Goal: Information Seeking & Learning: Learn about a topic

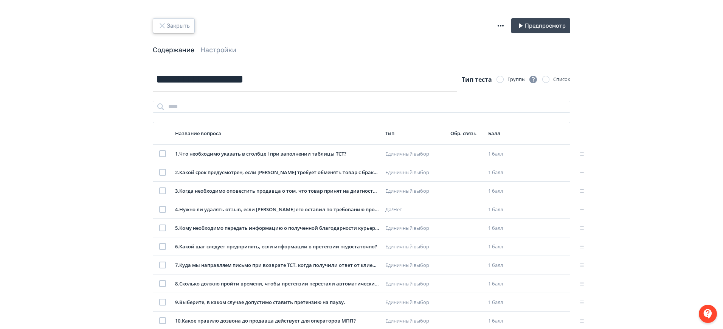
click at [179, 31] on button "Закрыть" at bounding box center [174, 25] width 42 height 15
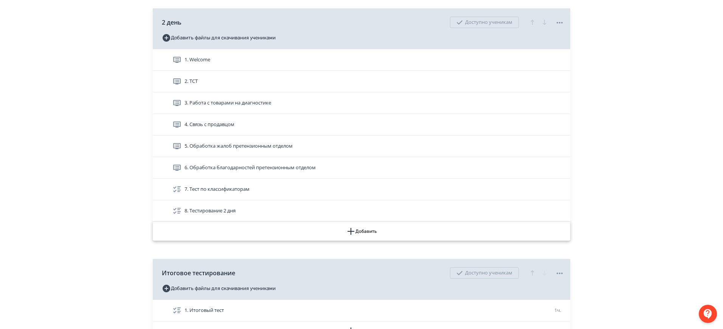
scroll to position [469, 0]
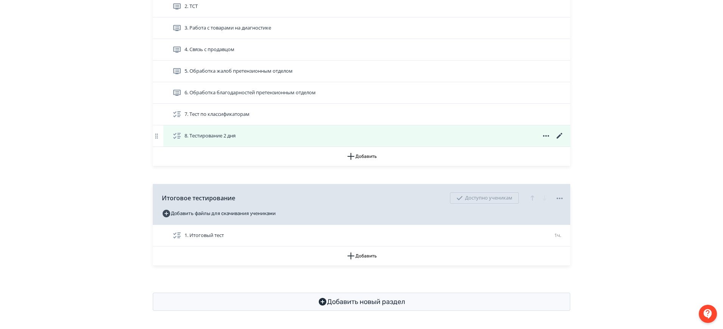
click at [263, 135] on div "8. Тестирование 2 дня" at bounding box center [369, 135] width 392 height 9
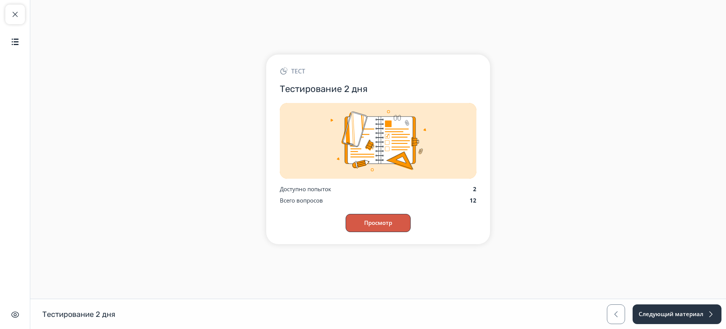
click at [378, 220] on button "Просмотр" at bounding box center [378, 223] width 65 height 18
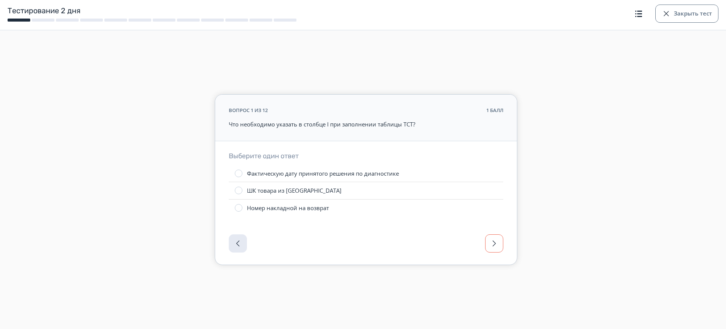
click at [503, 240] on button "button" at bounding box center [494, 243] width 18 height 18
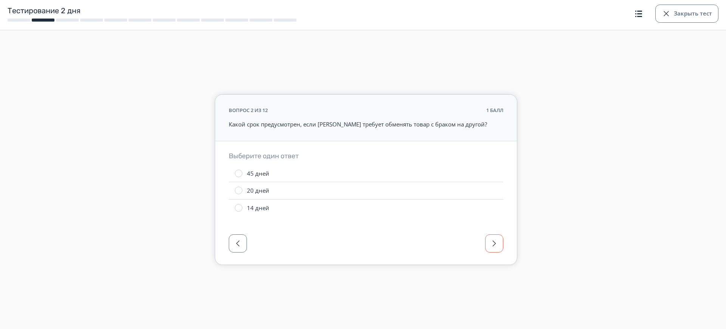
click at [494, 242] on span "button" at bounding box center [494, 243] width 9 height 9
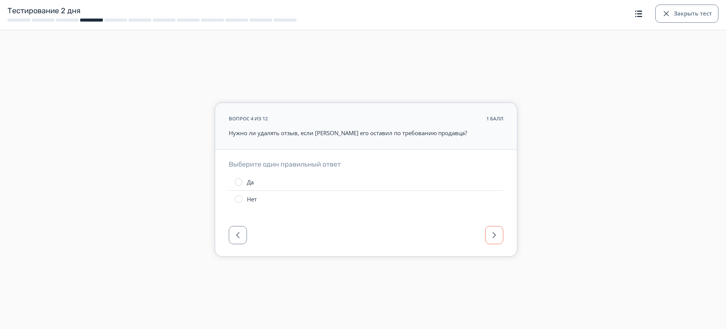
click at [494, 243] on button "button" at bounding box center [494, 235] width 18 height 18
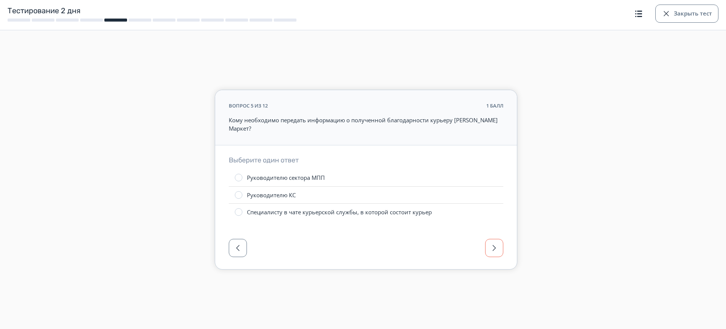
click at [494, 243] on span "button" at bounding box center [494, 247] width 9 height 9
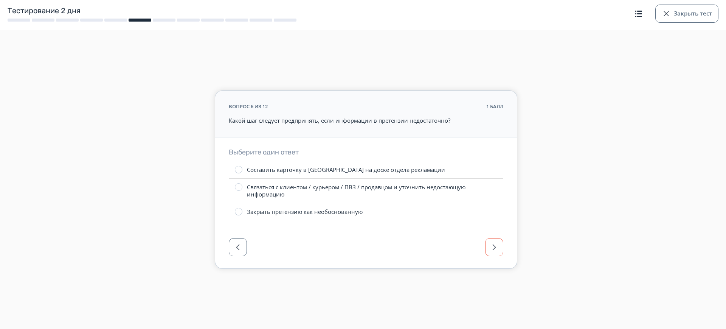
click at [494, 243] on span "button" at bounding box center [494, 247] width 9 height 9
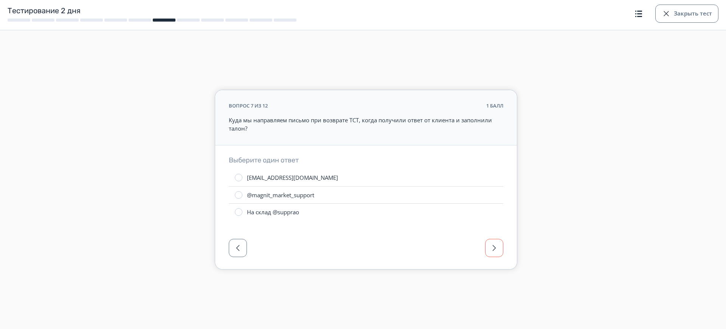
click at [494, 243] on span "button" at bounding box center [494, 247] width 9 height 9
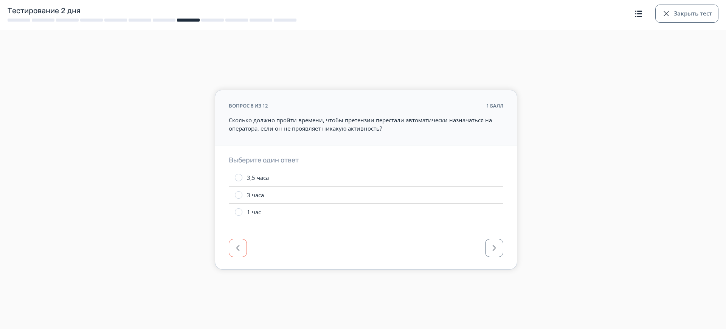
click at [239, 243] on span "button" at bounding box center [237, 247] width 9 height 9
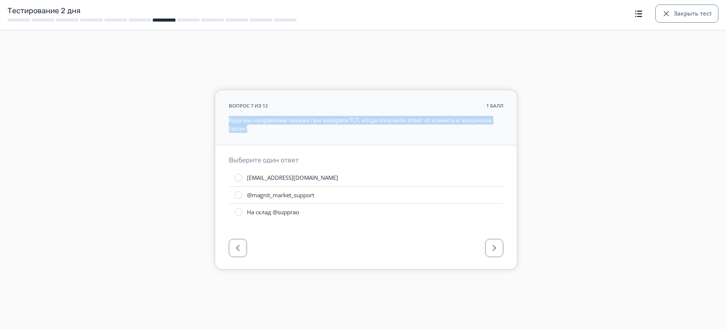
drag, startPoint x: 228, startPoint y: 120, endPoint x: 295, endPoint y: 138, distance: 69.6
click at [295, 138] on div "вопрос 7 из 12 1 балл Куда мы направляем письмо при возврате ТСТ, когда получил…" at bounding box center [366, 117] width 302 height 55
copy p "Куда мы направляем письмо при возврате ТСТ, когда получили ответ от клиента и з…"
click at [693, 14] on button "Закрыть тест" at bounding box center [687, 14] width 63 height 18
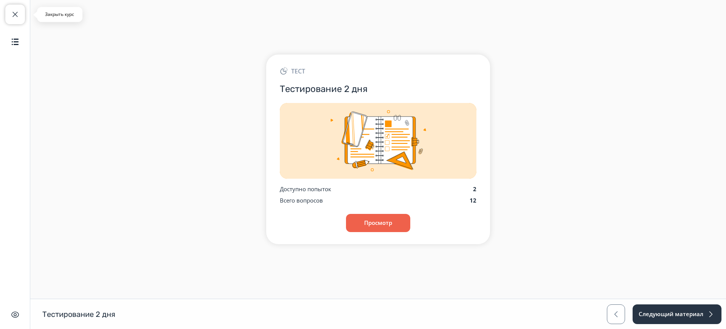
click at [20, 12] on button "Закрыть курс" at bounding box center [15, 15] width 20 height 20
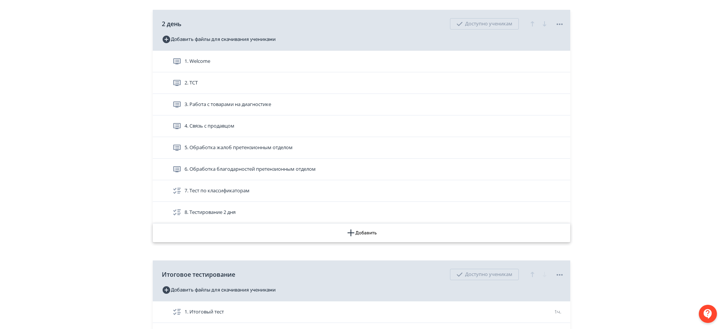
scroll to position [469, 0]
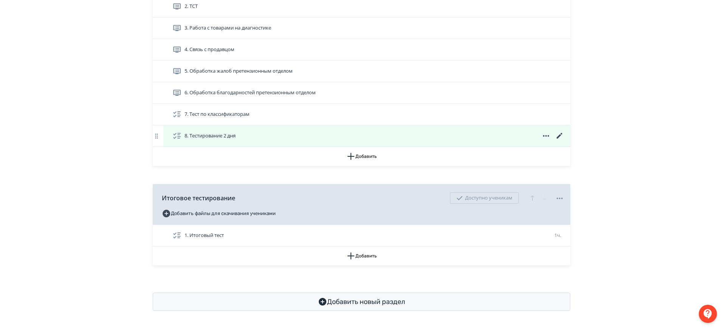
click at [559, 137] on icon at bounding box center [560, 136] width 6 height 6
